Goal: Information Seeking & Learning: Learn about a topic

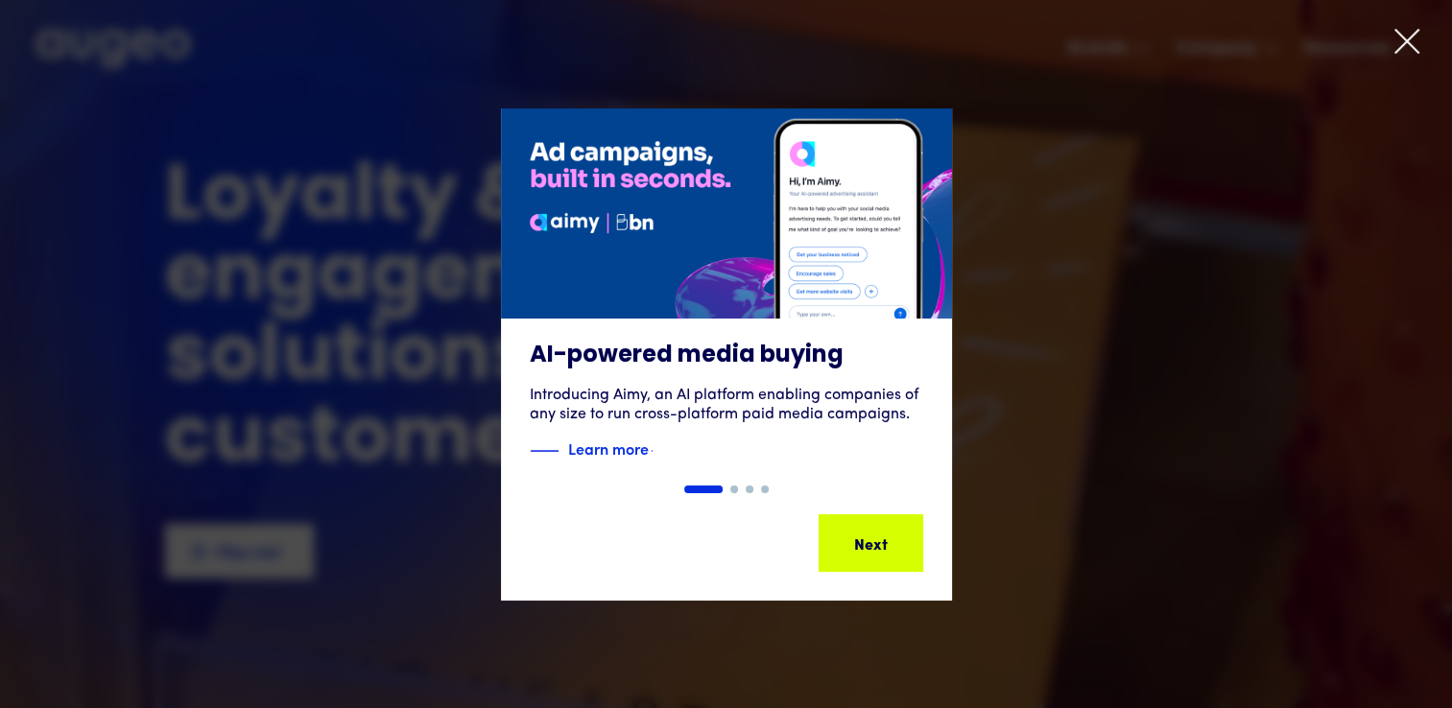
click at [1407, 35] on icon at bounding box center [1406, 41] width 29 height 29
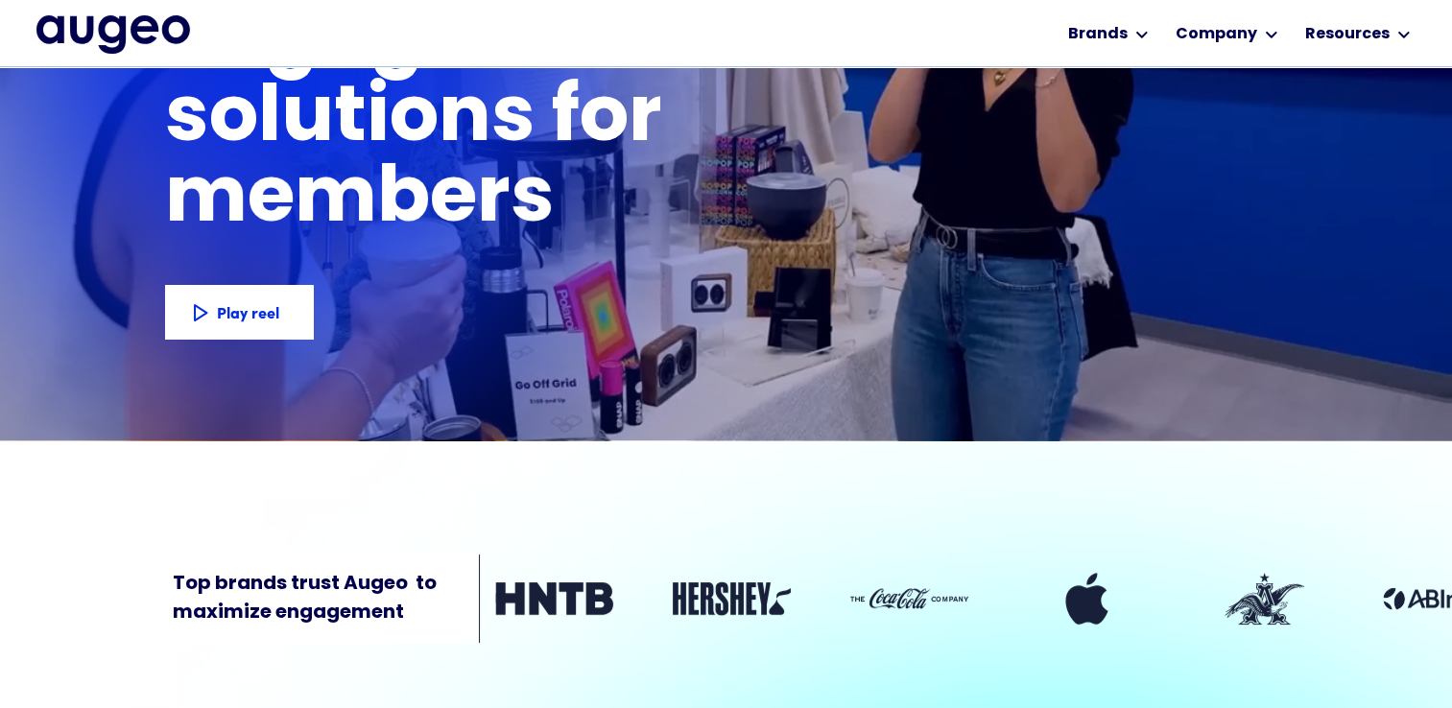
scroll to position [209, 0]
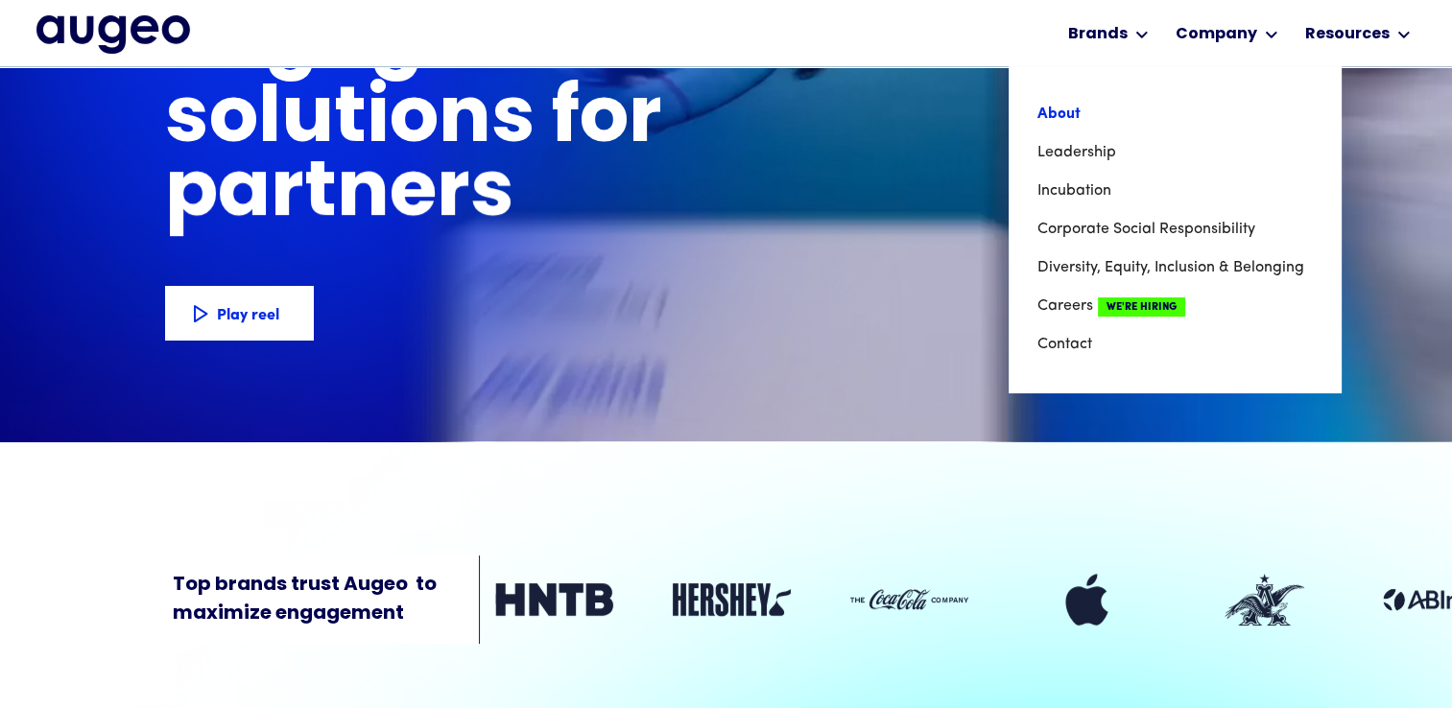
click at [1081, 120] on link "About" at bounding box center [1174, 114] width 274 height 38
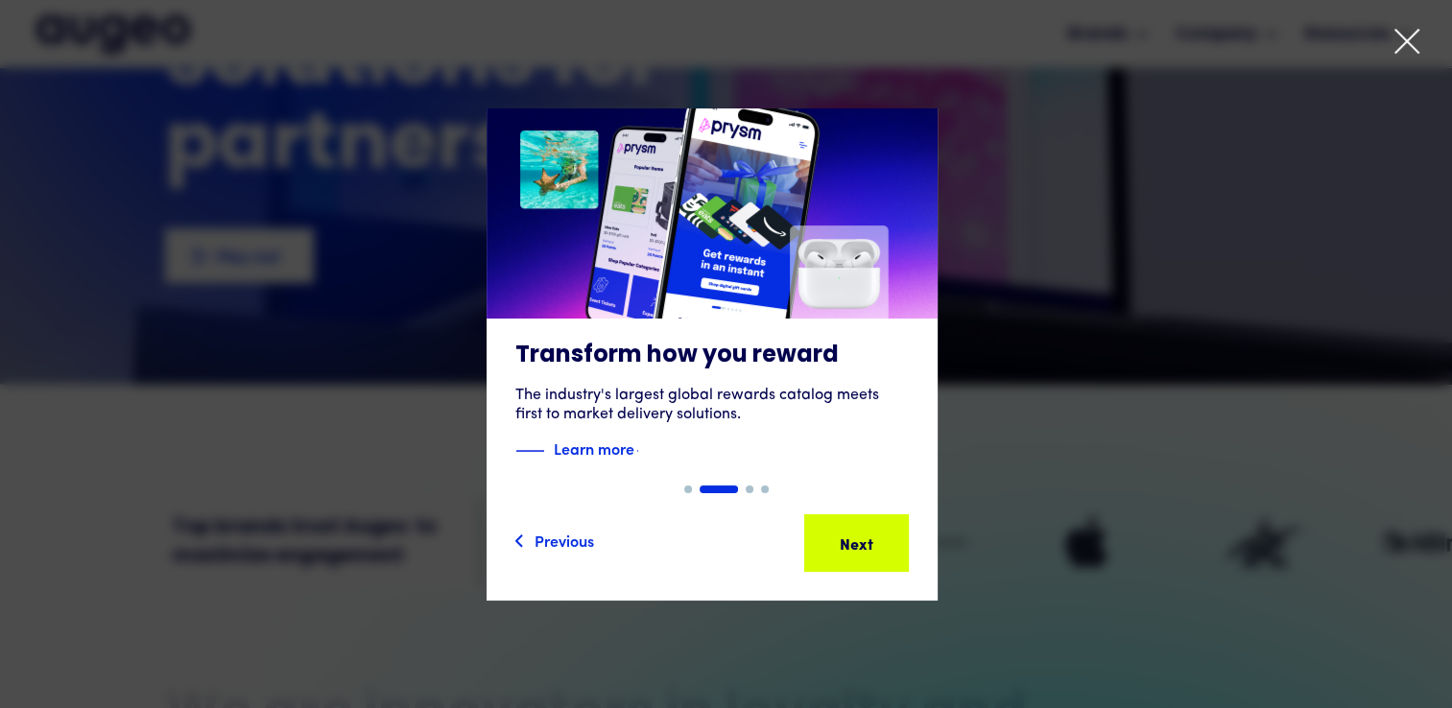
scroll to position [209, 0]
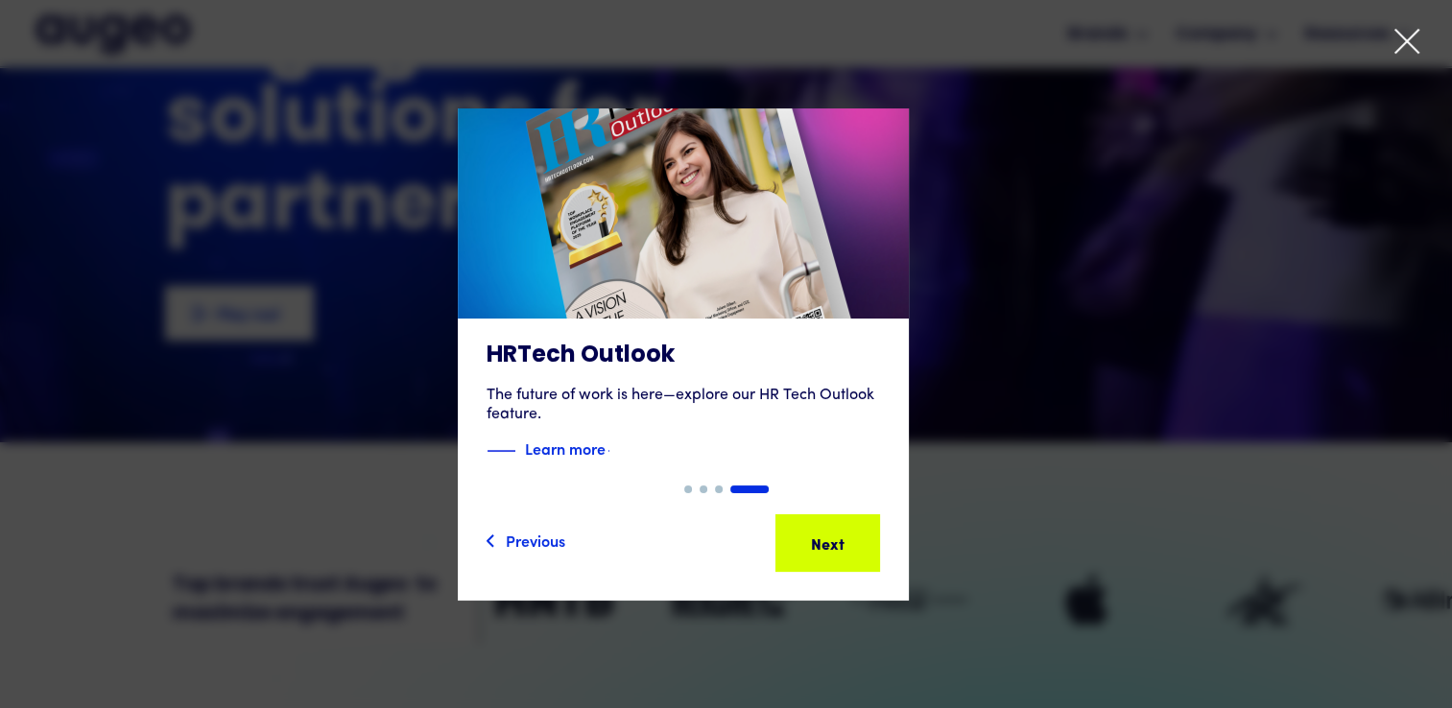
click at [1044, 268] on div "4 of 4" at bounding box center [683, 354] width 1452 height 492
